Goal: Book appointment/travel/reservation

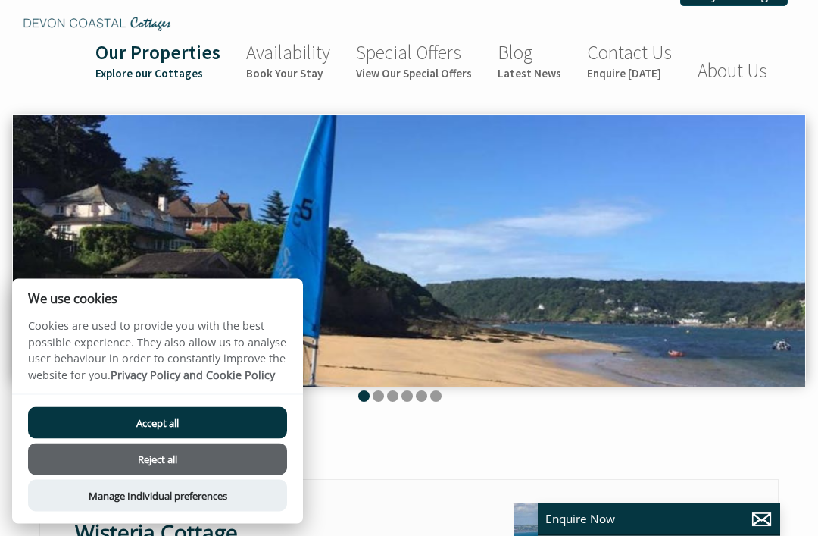
scroll to position [23, 0]
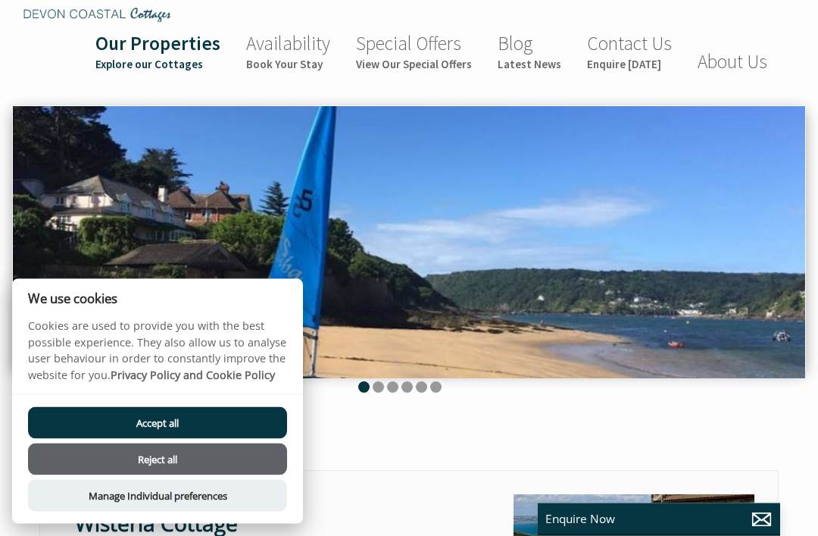
click at [133, 439] on button "Accept all" at bounding box center [157, 423] width 259 height 32
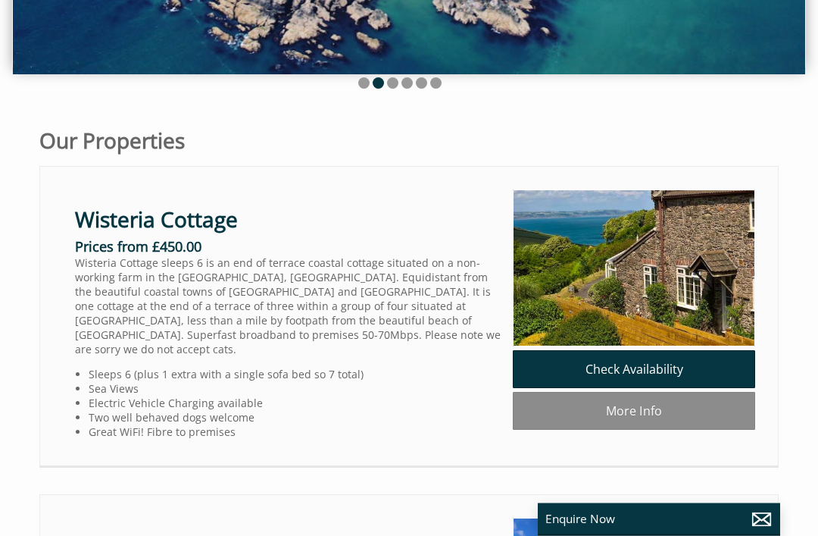
scroll to position [328, 0]
click at [674, 372] on link "Check Availability" at bounding box center [634, 369] width 242 height 38
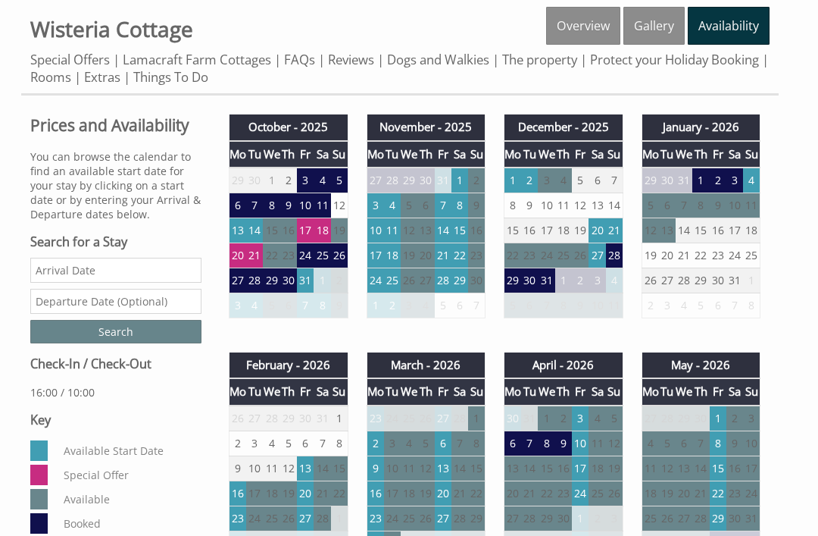
scroll to position [443, 0]
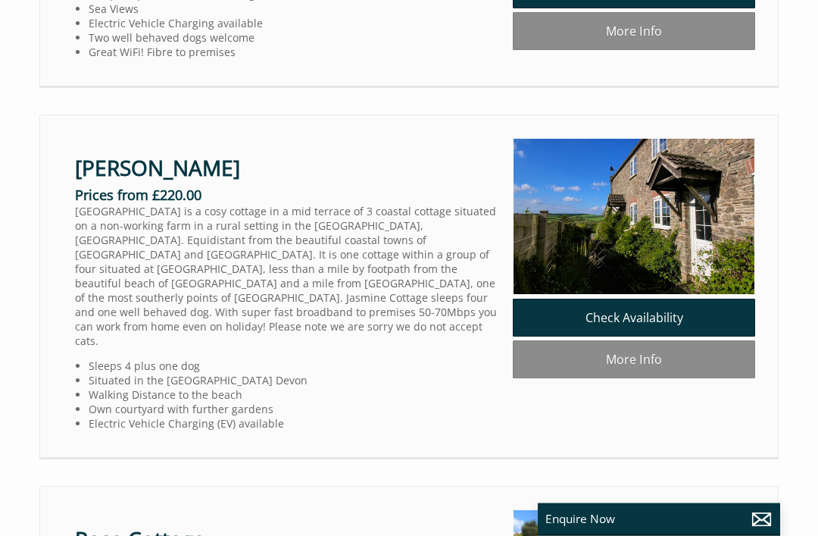
scroll to position [708, 0]
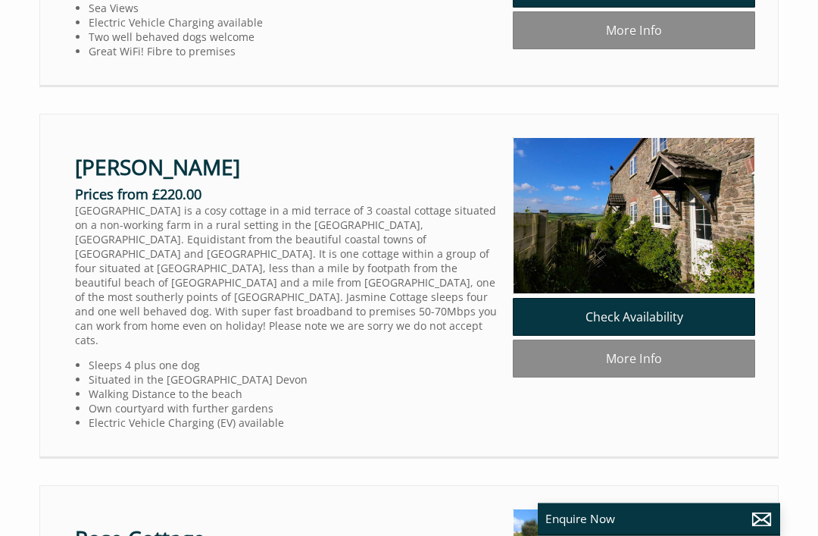
click at [680, 317] on link "Check Availability" at bounding box center [634, 318] width 242 height 38
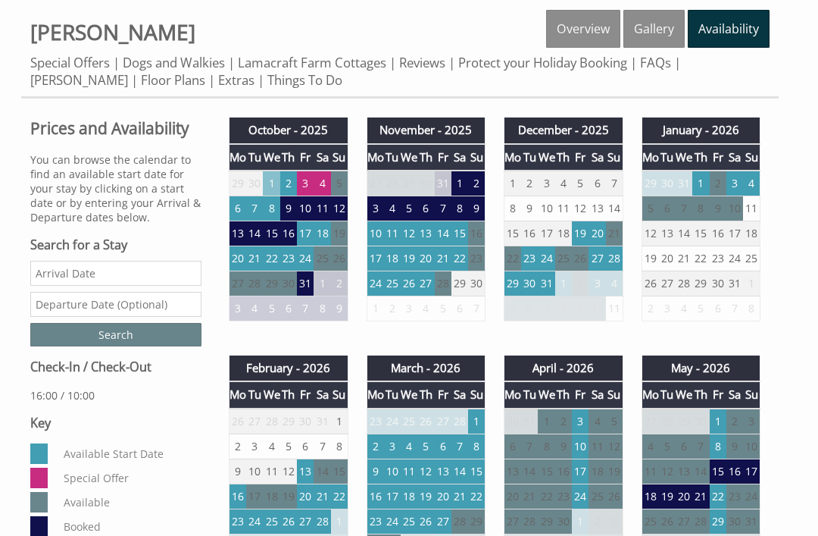
scroll to position [440, 0]
click at [314, 264] on td "24" at bounding box center [305, 258] width 17 height 25
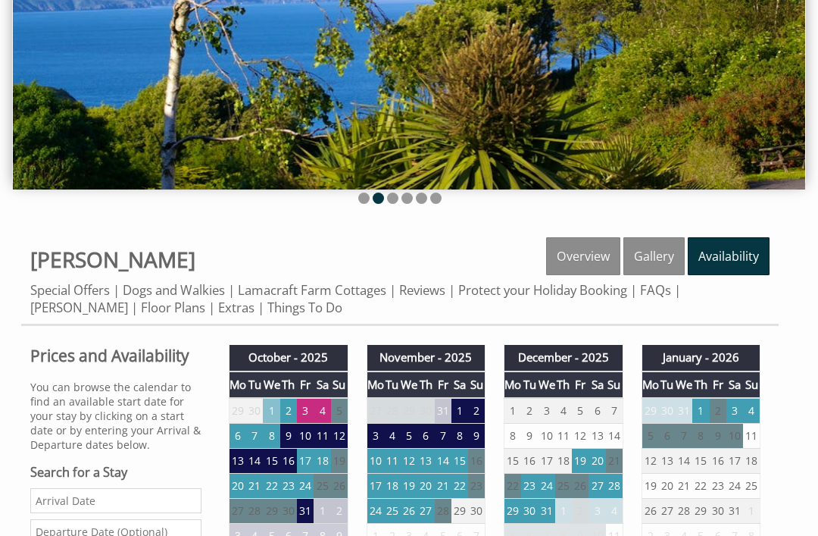
scroll to position [213, 0]
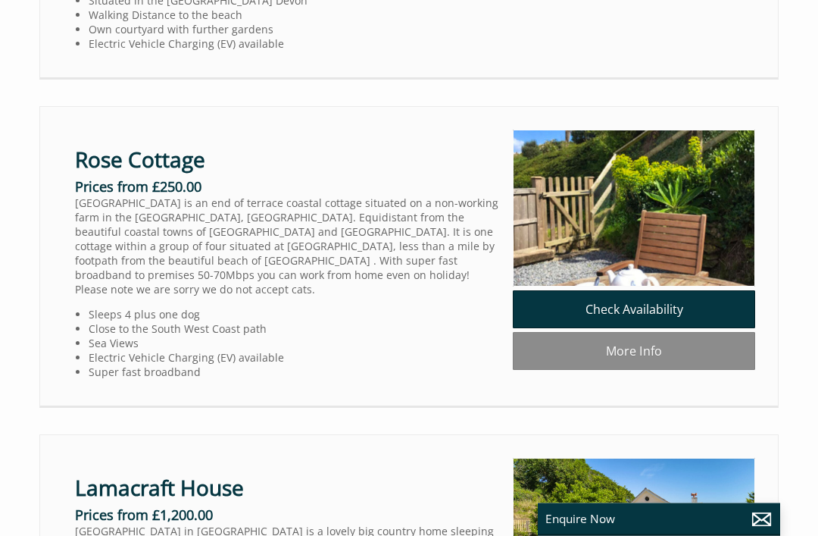
scroll to position [1088, 0]
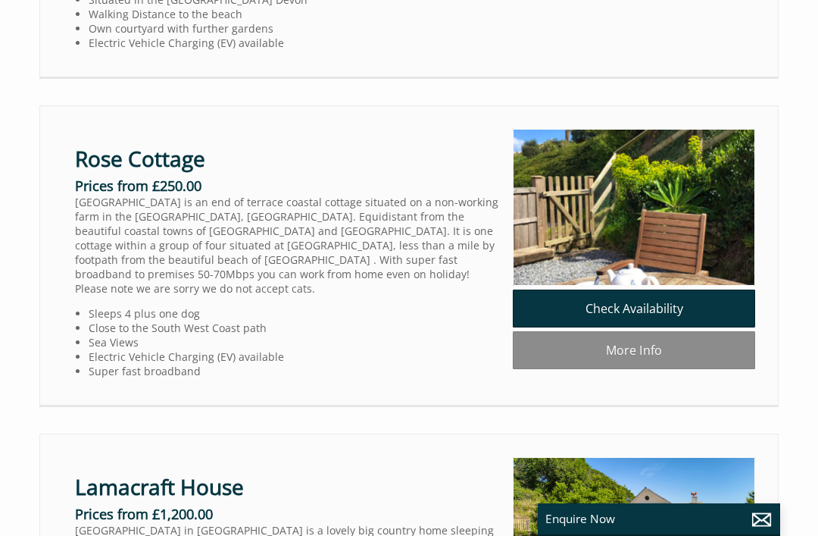
click at [667, 292] on link "Check Availability" at bounding box center [634, 308] width 242 height 38
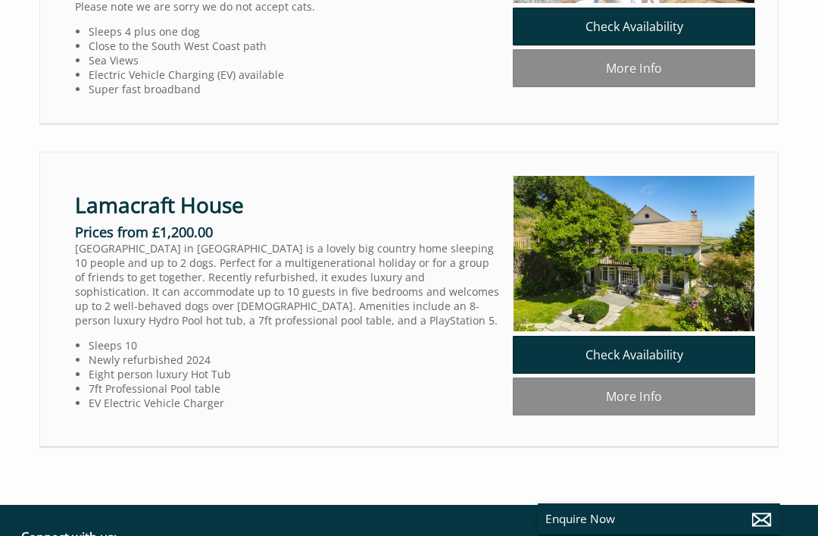
scroll to position [1373, 0]
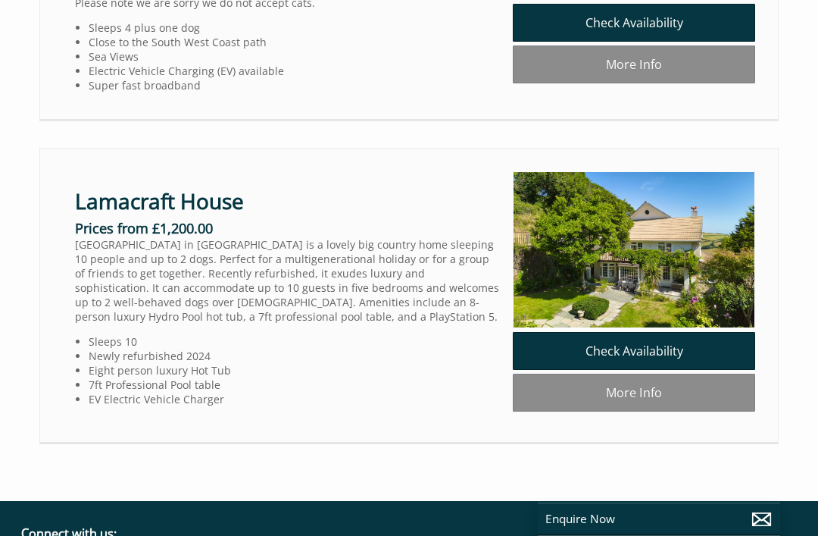
click at [683, 333] on link "Check Availability" at bounding box center [634, 352] width 242 height 38
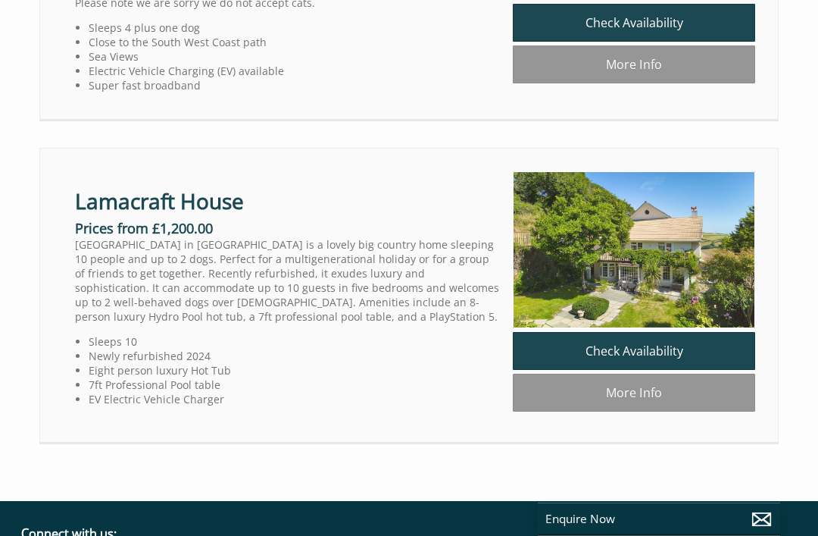
scroll to position [1374, 0]
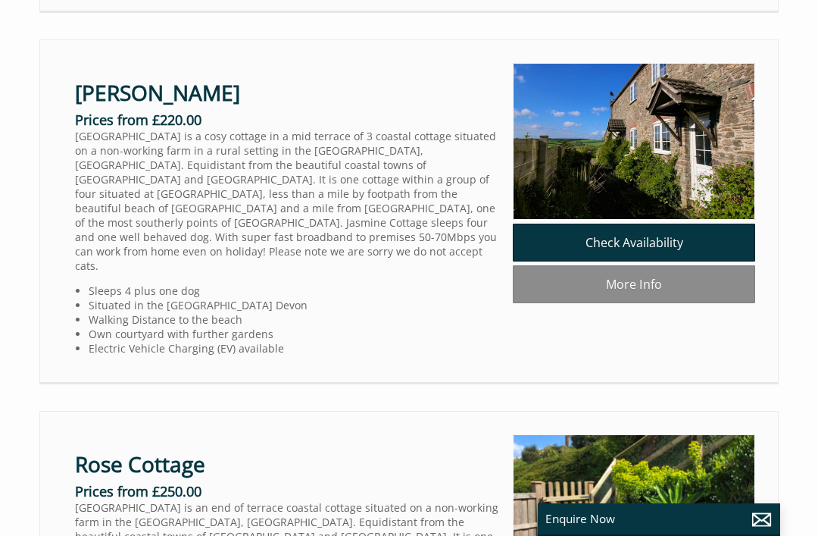
scroll to position [782, 0]
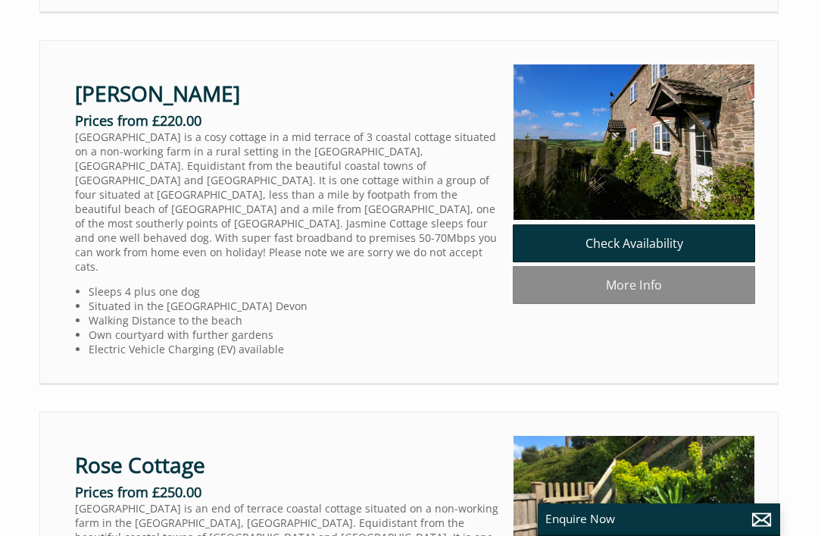
click at [669, 287] on link "More Info" at bounding box center [634, 285] width 242 height 38
